Goal: Information Seeking & Learning: Learn about a topic

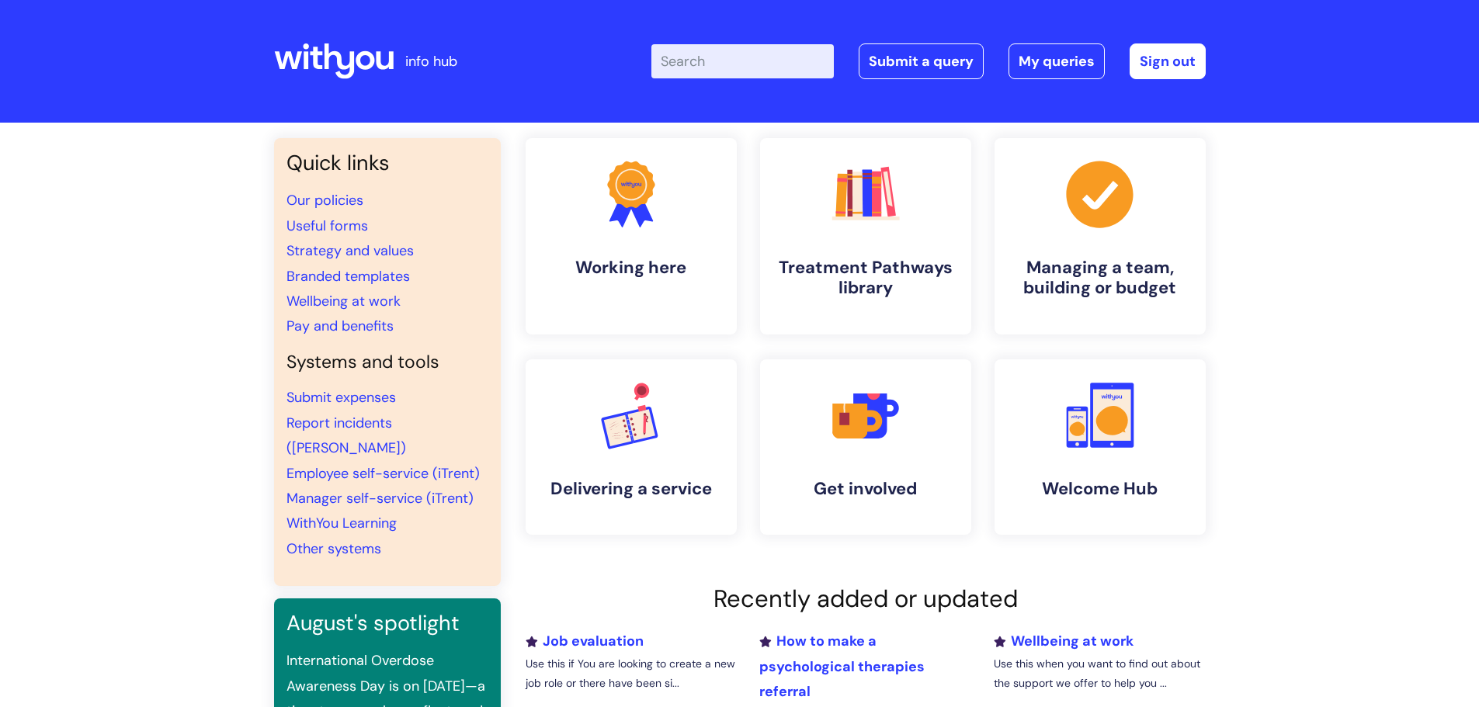
click at [705, 57] on input "Enter your search term here..." at bounding box center [742, 61] width 182 height 34
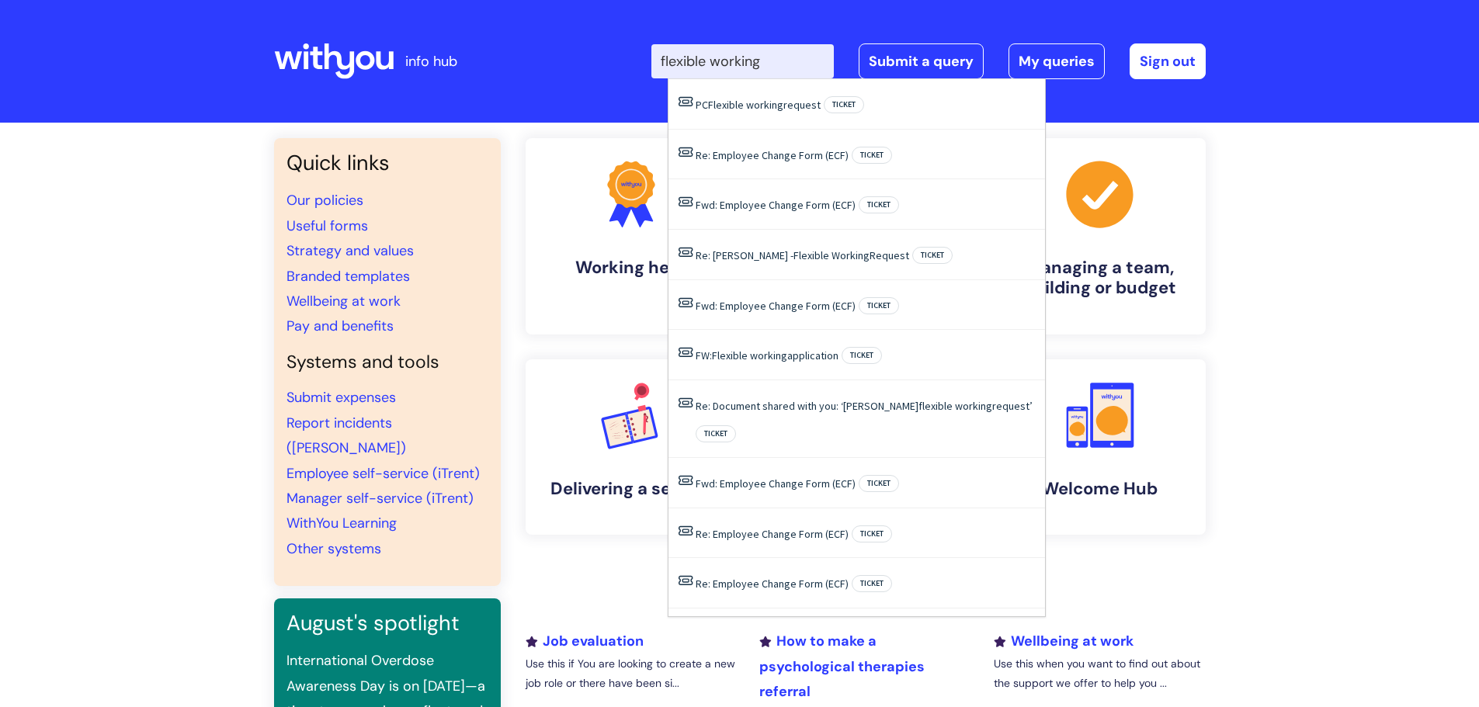
type input "flexible working"
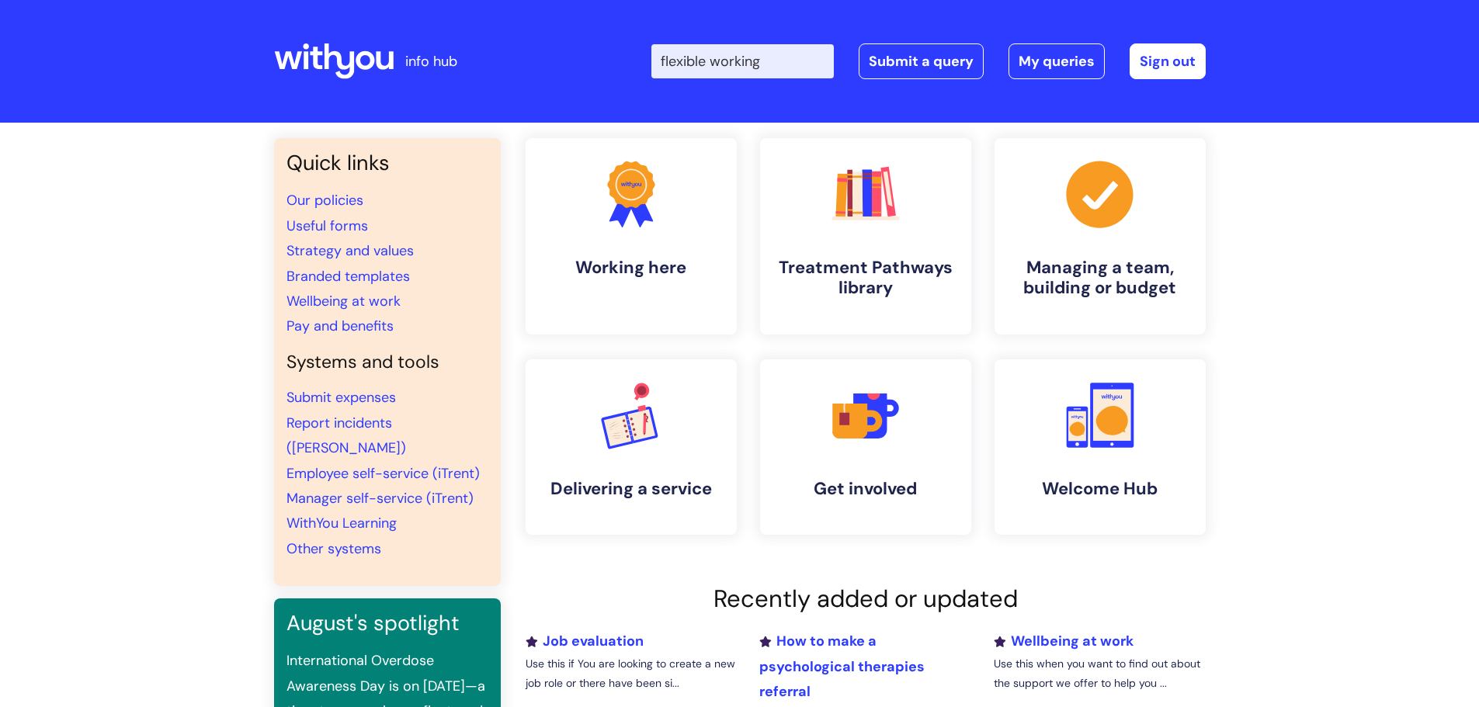
click at [1279, 284] on div "Quick links Our policies Useful forms Strategy and values Branded templates Wel…" at bounding box center [739, 542] width 1479 height 838
click at [637, 228] on icon ".cls-1{fill:#f89b22;}.cls-1,.cls-2,.cls-3{stroke-width:0px;}.cls-2{fill:#2d3cff…" at bounding box center [630, 193] width 77 height 77
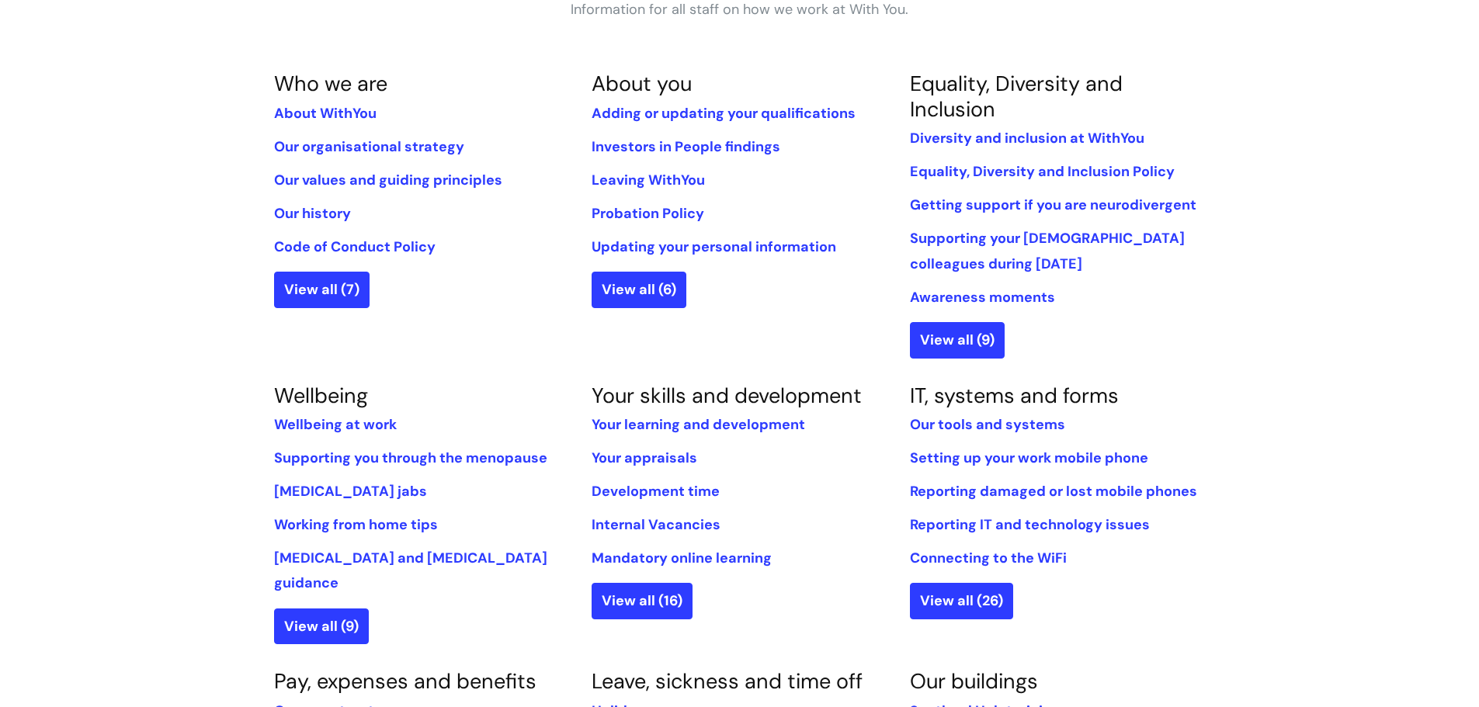
scroll to position [233, 0]
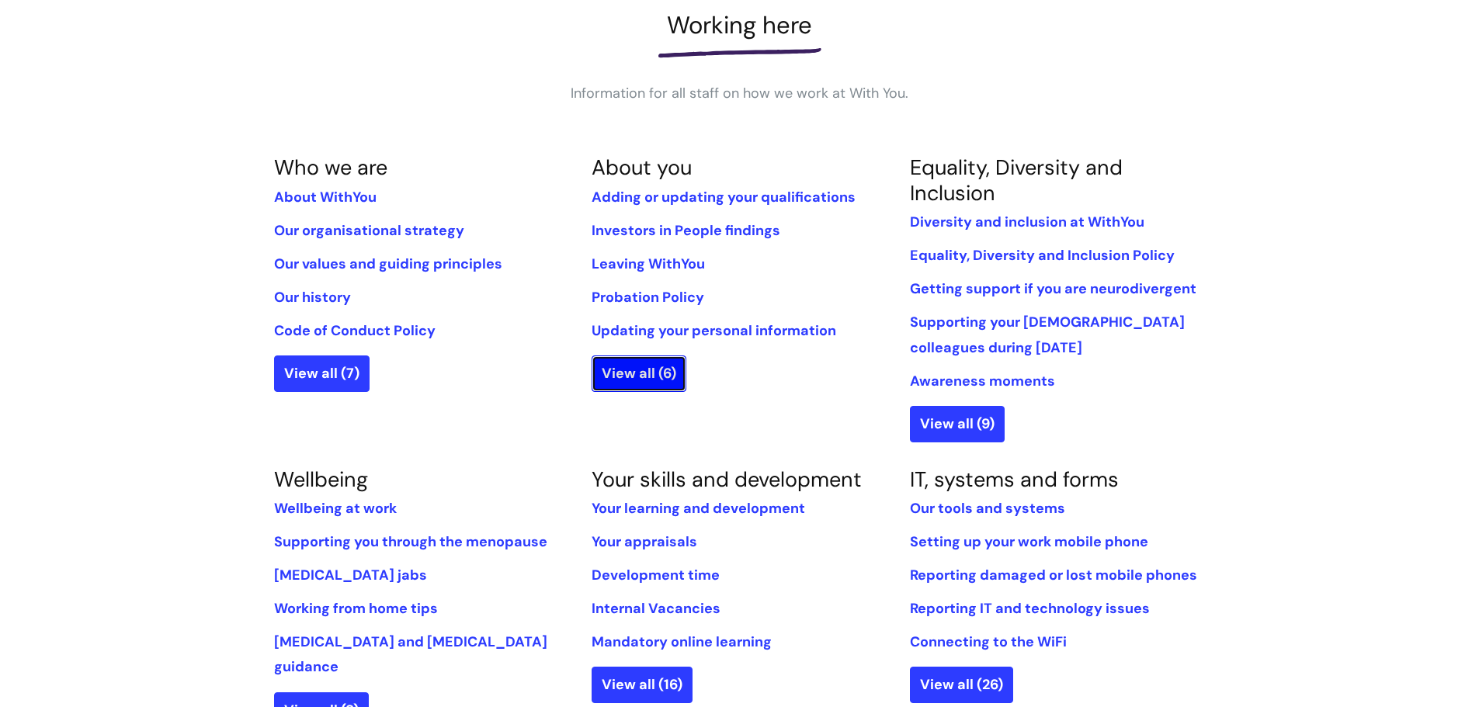
click at [634, 390] on link "View all (6)" at bounding box center [639, 374] width 95 height 36
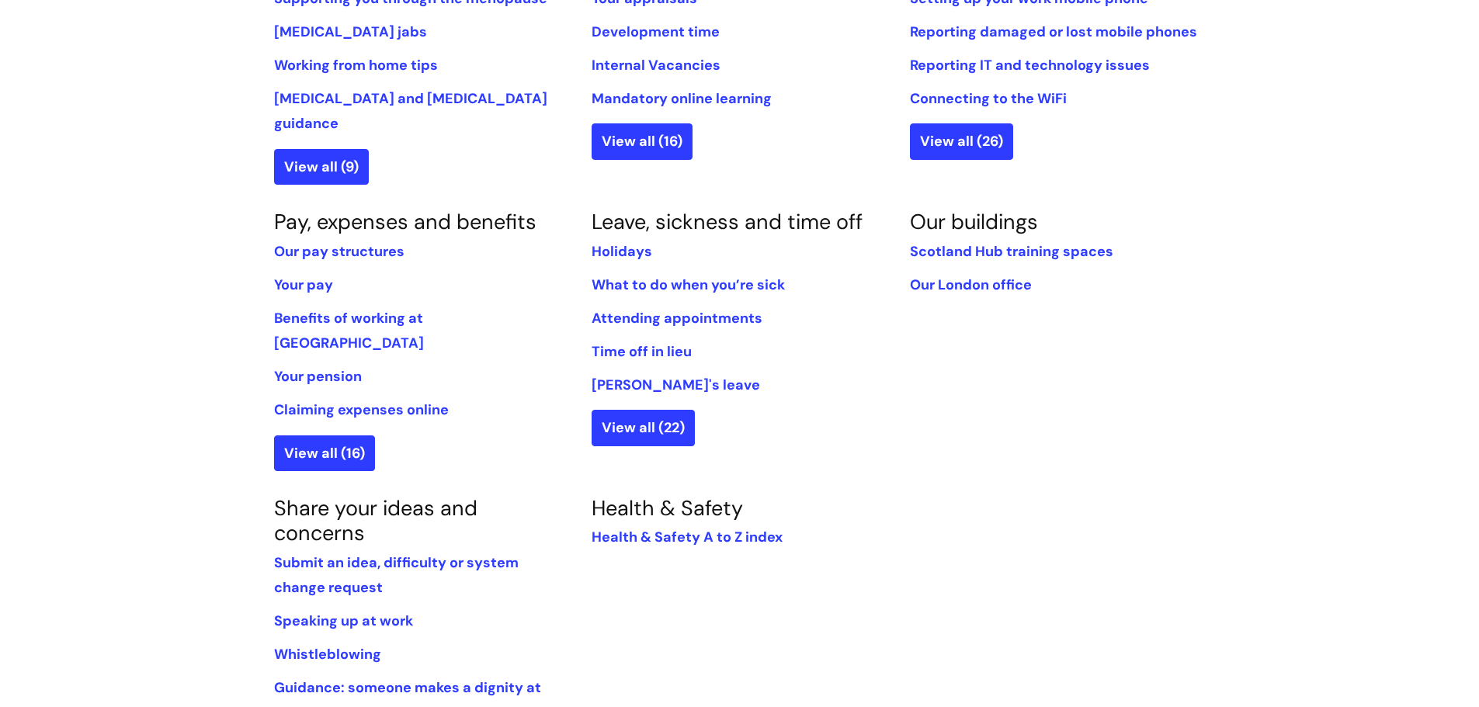
scroll to position [854, 0]
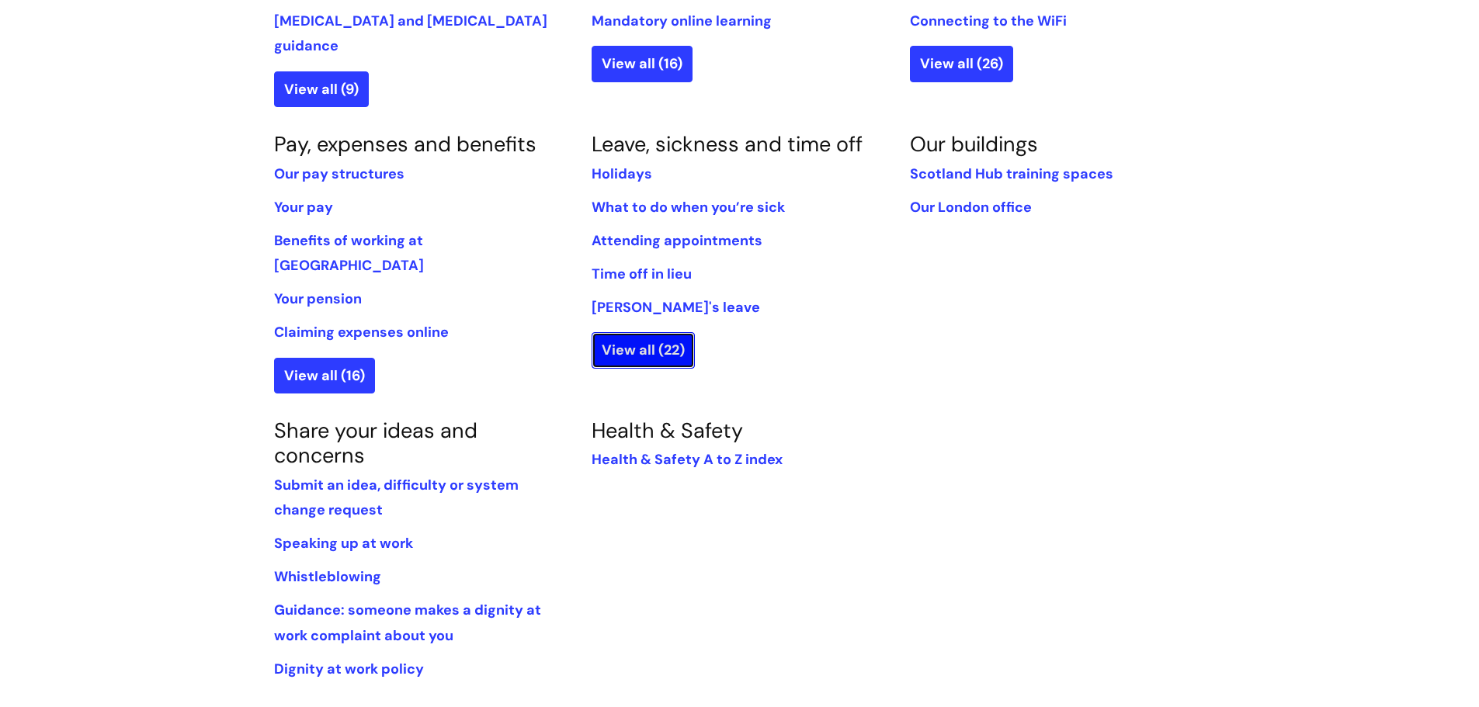
click at [637, 337] on link "View all (22)" at bounding box center [643, 350] width 103 height 36
